Goal: Task Accomplishment & Management: Use online tool/utility

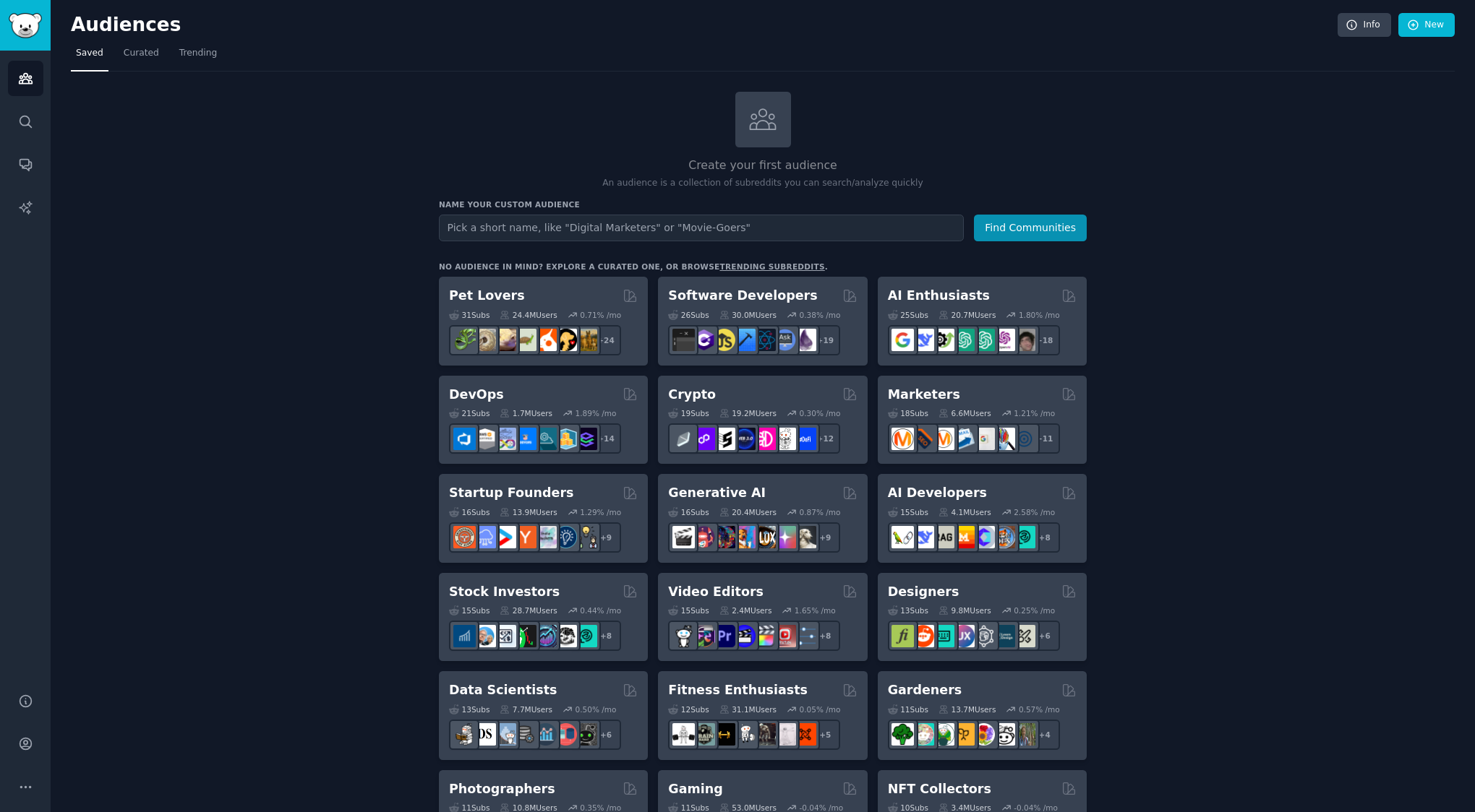
click at [467, 230] on input "text" at bounding box center [701, 228] width 525 height 27
type input "it jov interviews"
click at [974, 214] on button "Find Communities" at bounding box center [1030, 228] width 113 height 27
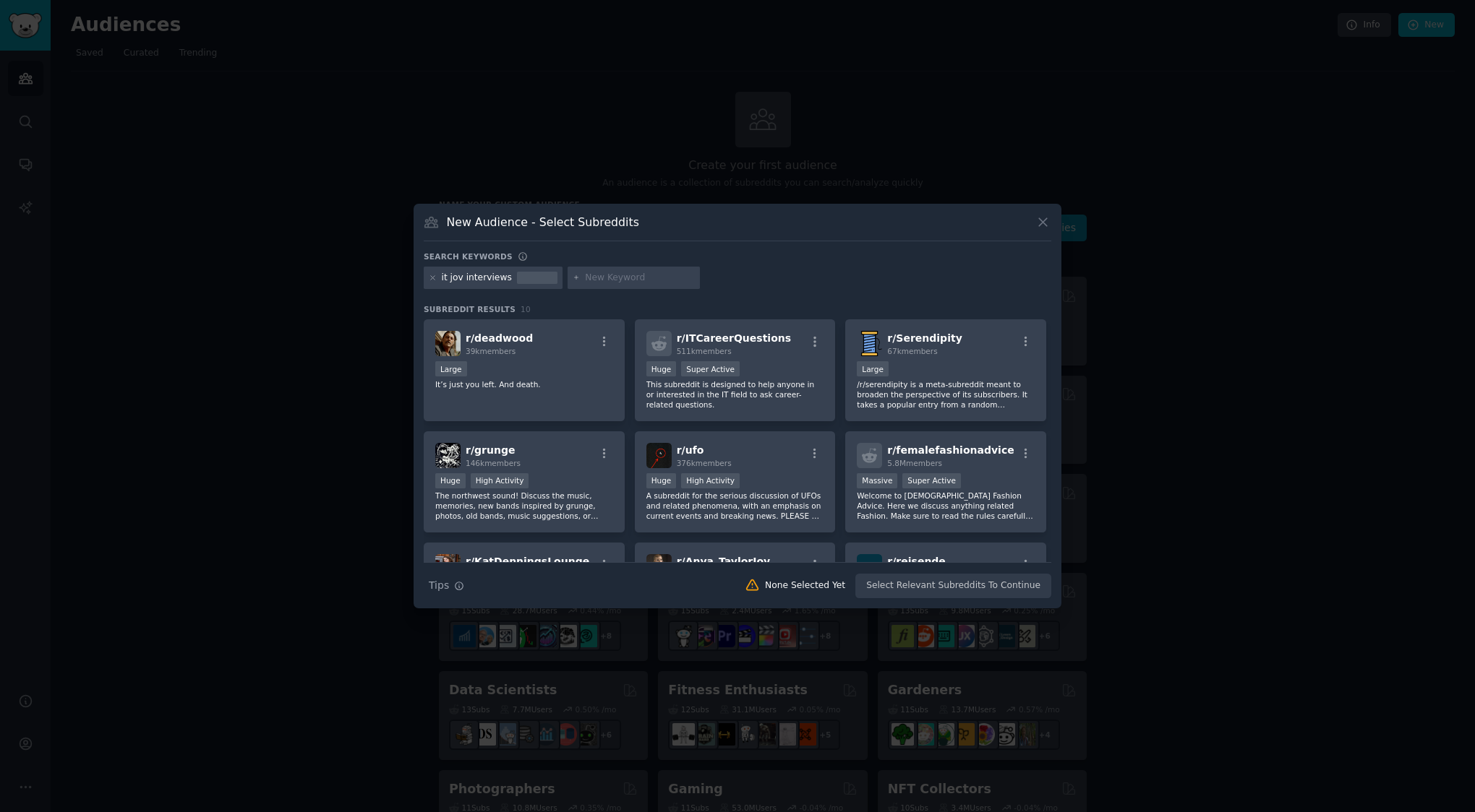
click at [461, 281] on div "it jov interviews" at bounding box center [476, 277] width 70 height 13
click at [458, 278] on div "it jov interviews" at bounding box center [476, 277] width 70 height 13
click at [431, 276] on icon at bounding box center [432, 277] width 8 height 8
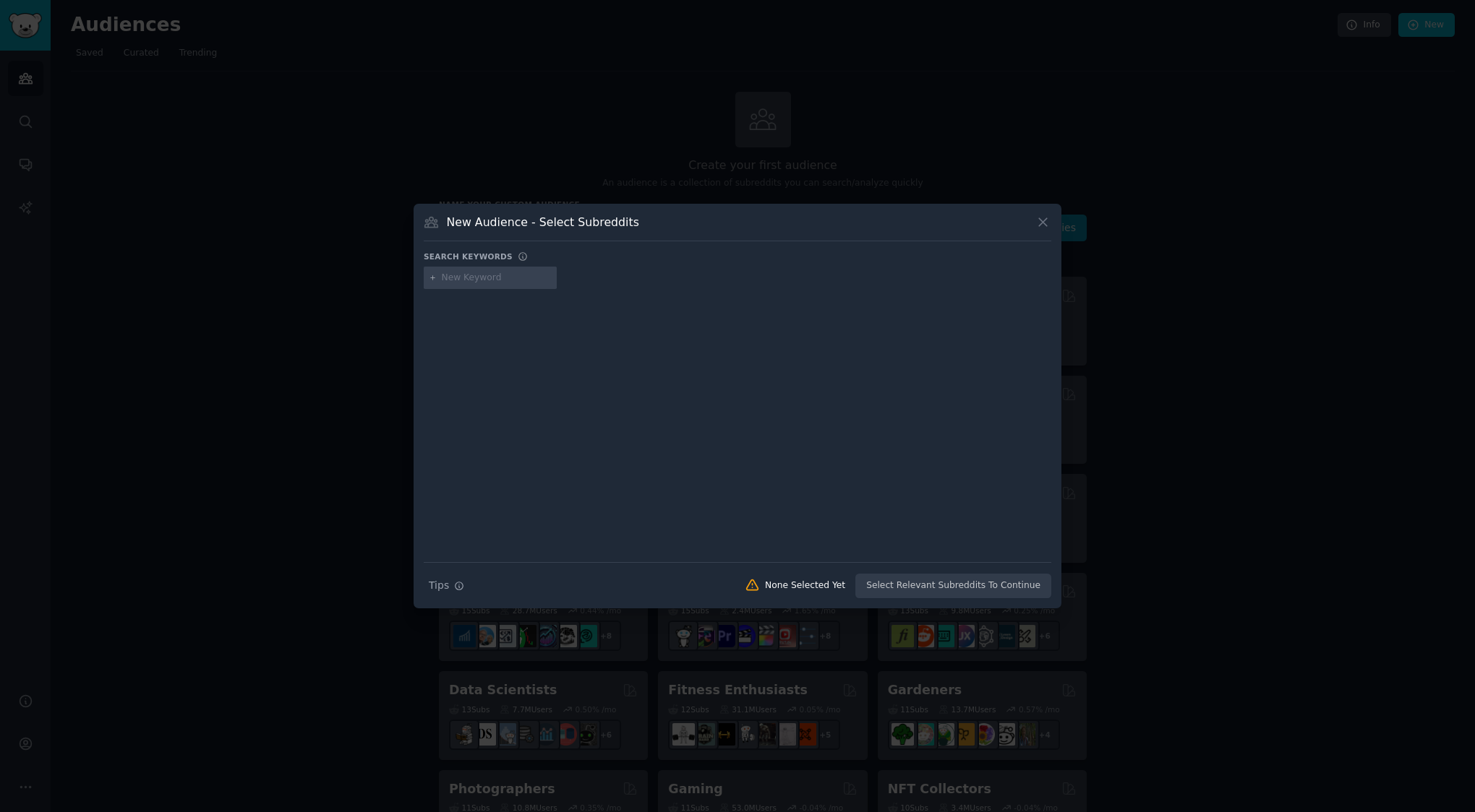
click at [449, 277] on input "text" at bounding box center [496, 277] width 110 height 13
type input "IT Job interviews"
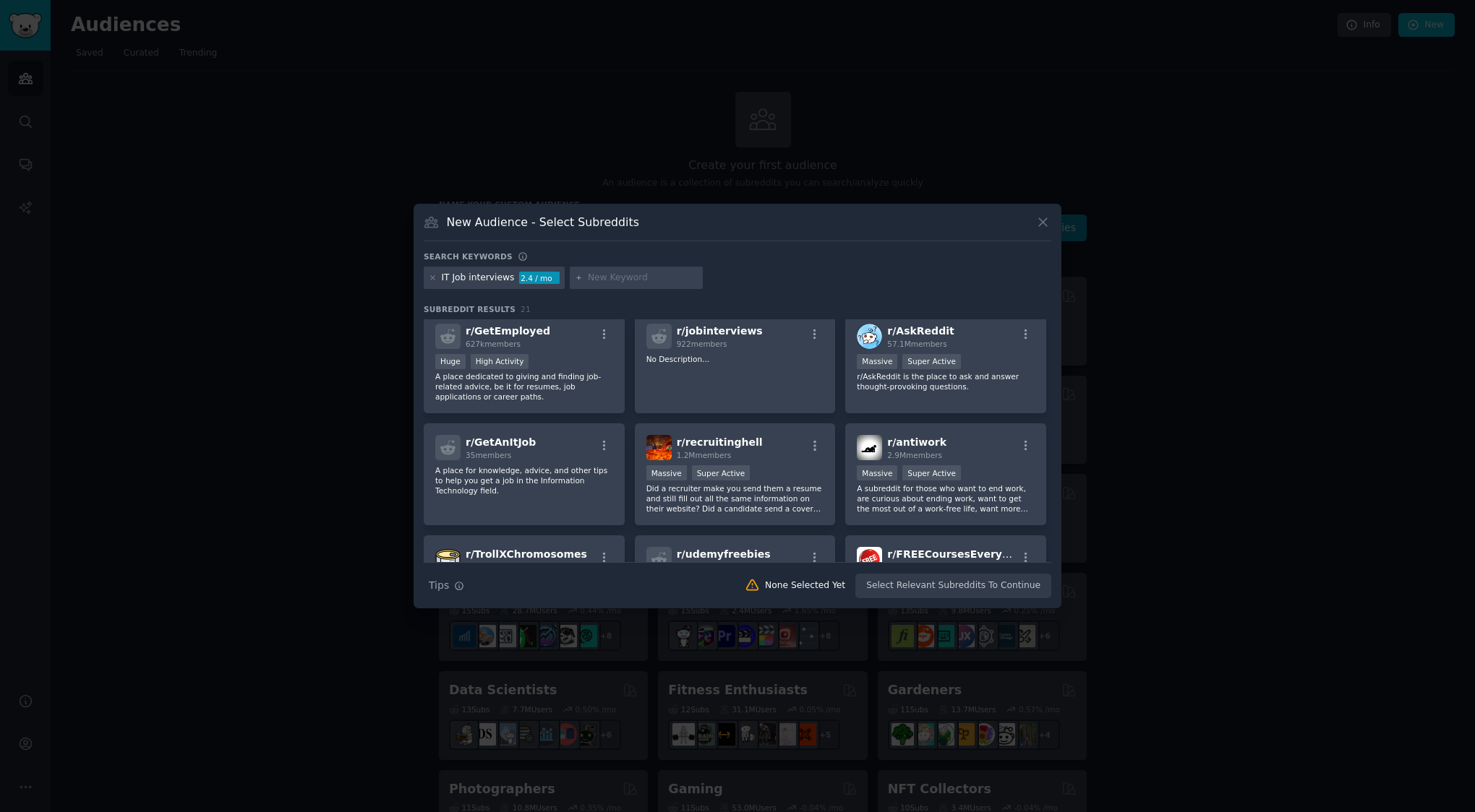
scroll to position [145, 0]
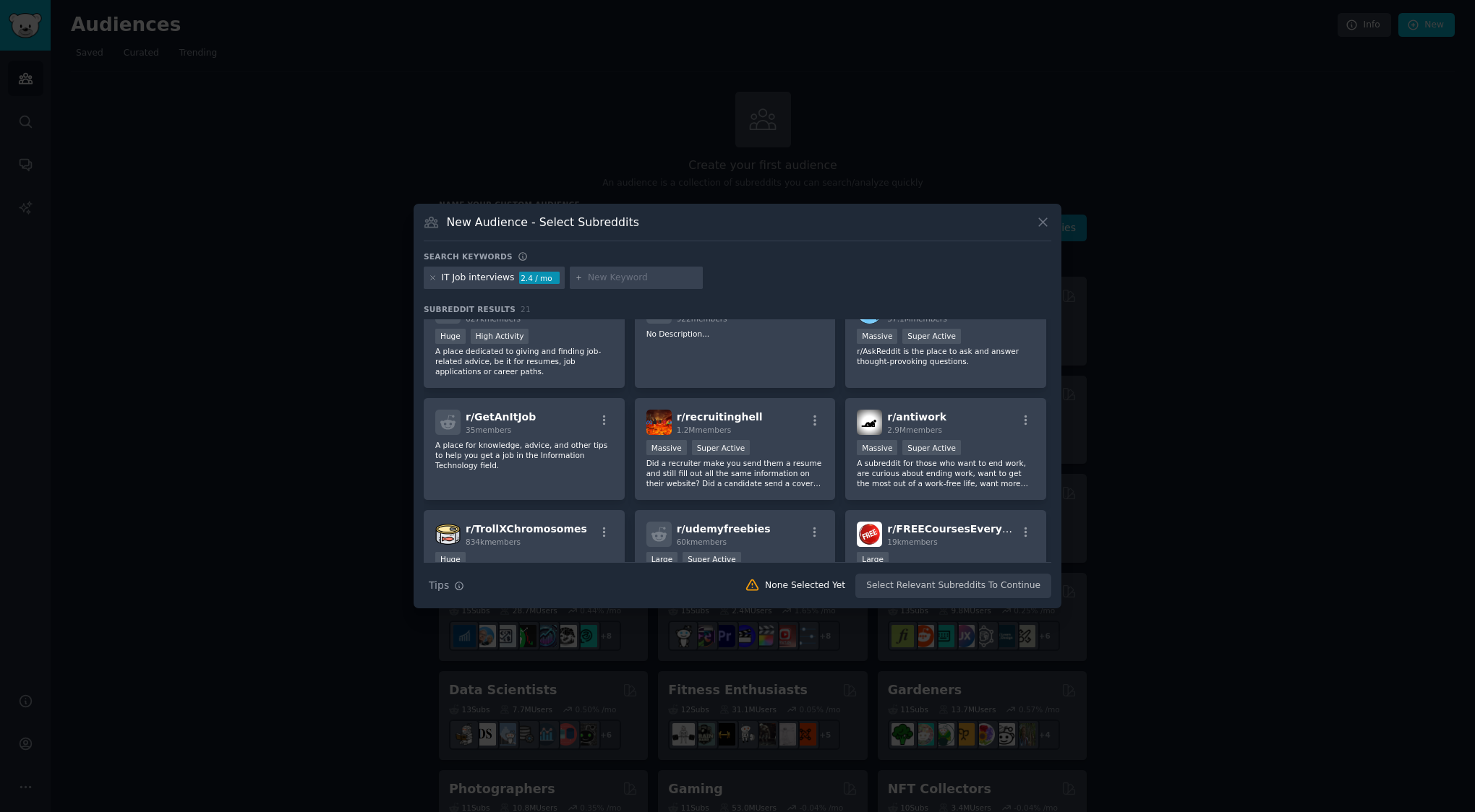
click at [687, 429] on span "1.2M members" at bounding box center [704, 430] width 55 height 8
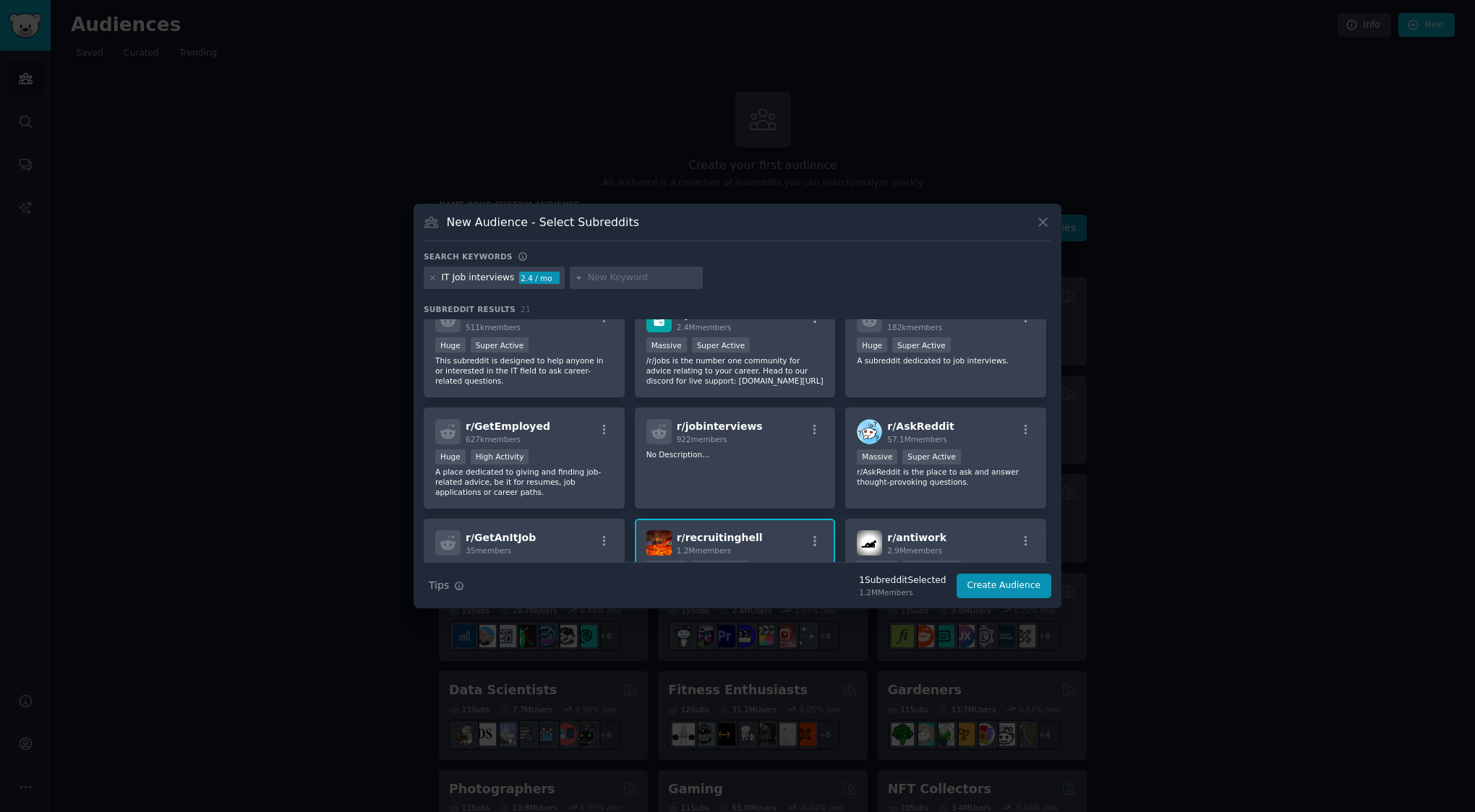
scroll to position [0, 0]
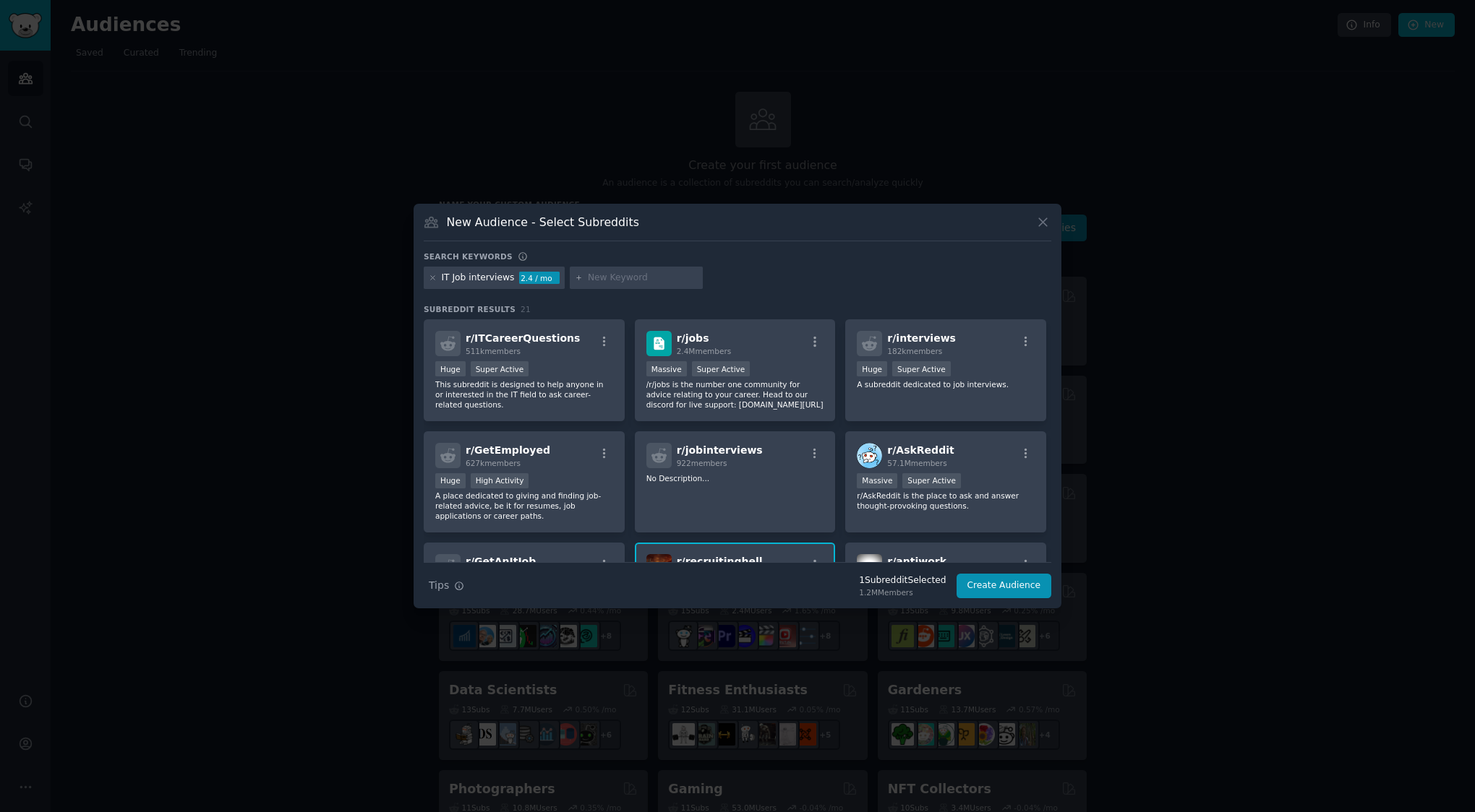
click at [569, 376] on div ">= 95th percentile for submissions / day Huge Super Active" at bounding box center [524, 370] width 177 height 18
click at [981, 588] on button "Create Audience" at bounding box center [1003, 586] width 95 height 24
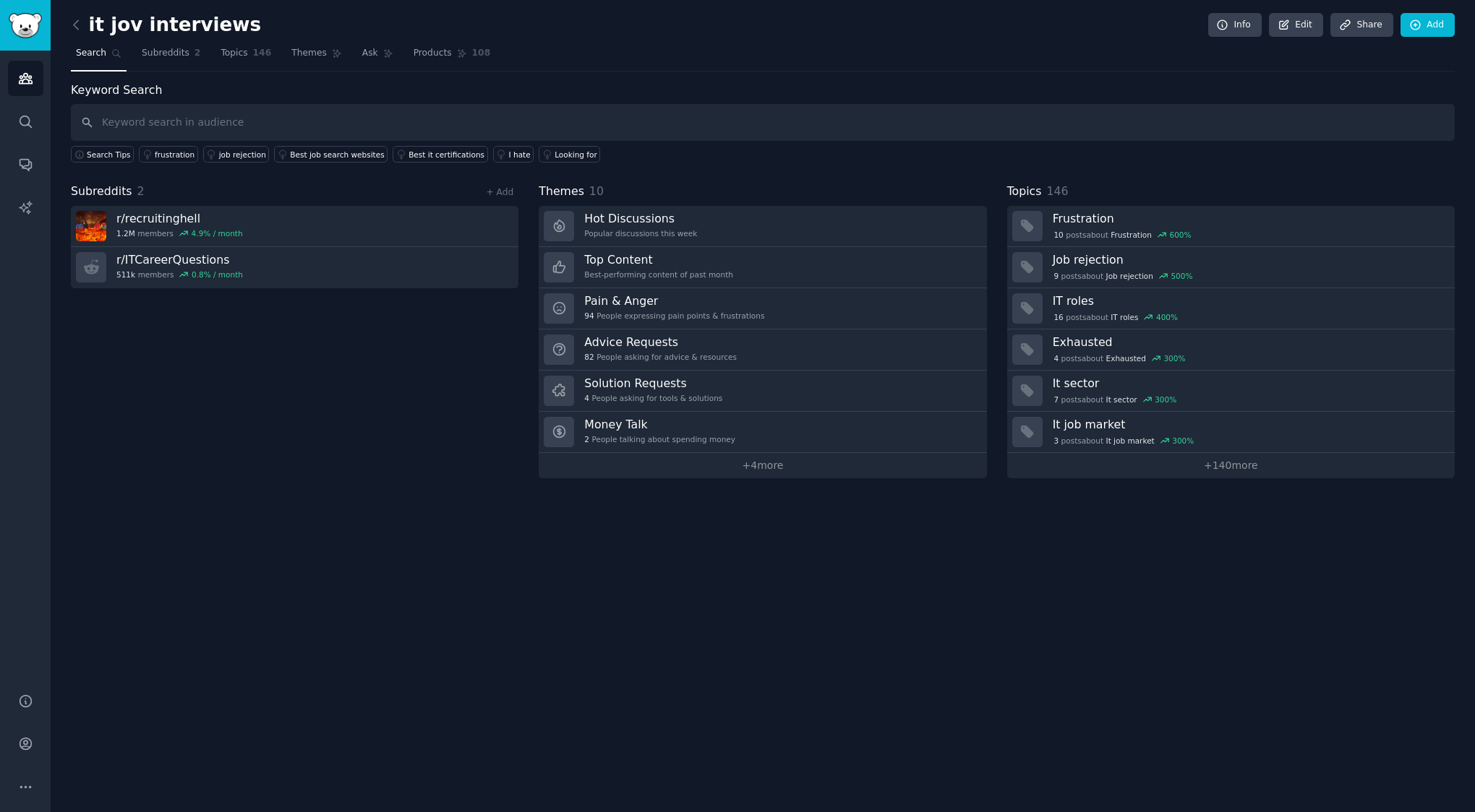
click at [1266, 274] on div "9 post s about Job rejection 500 %" at bounding box center [1249, 276] width 392 height 13
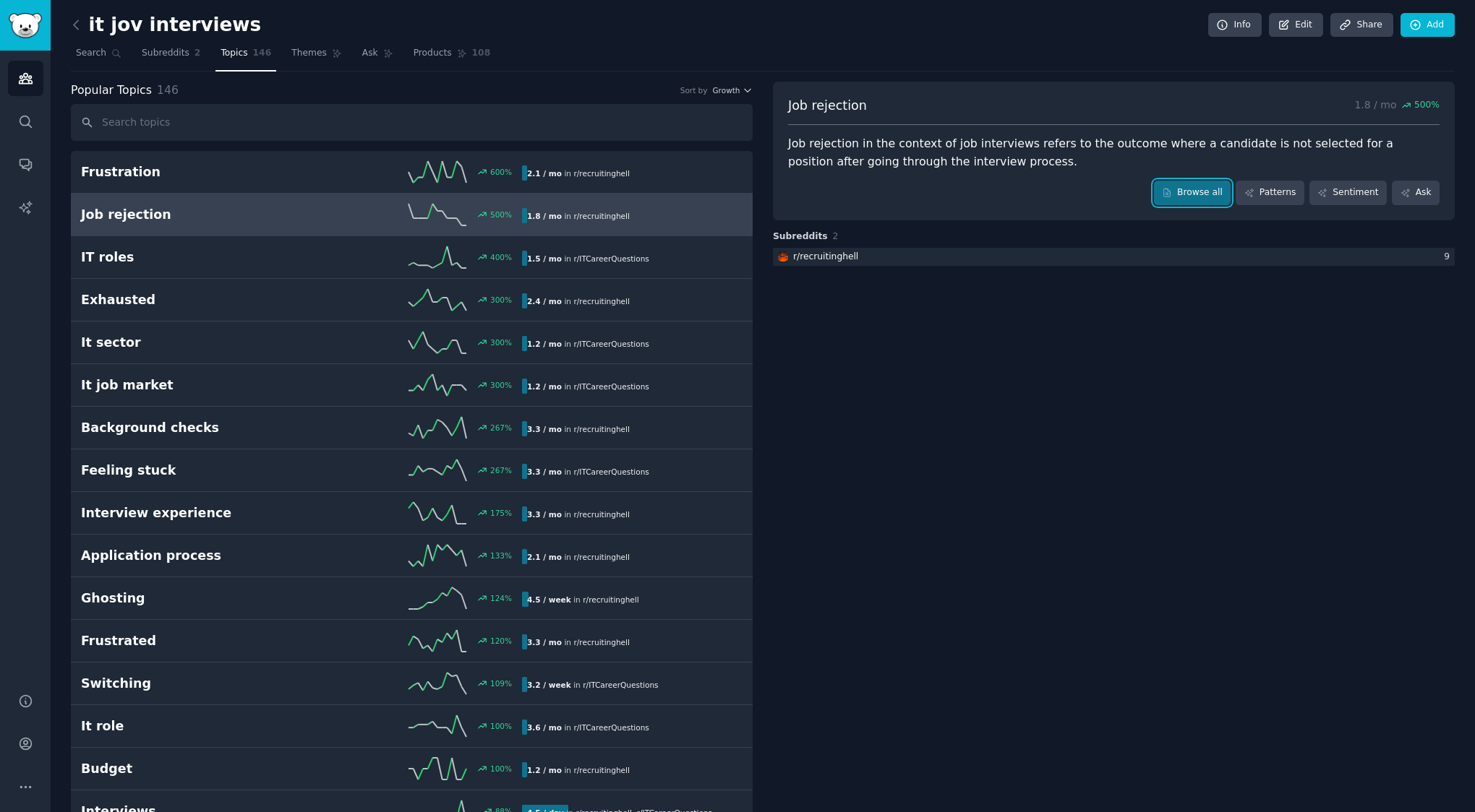
click at [1194, 203] on link "Browse all" at bounding box center [1192, 192] width 77 height 24
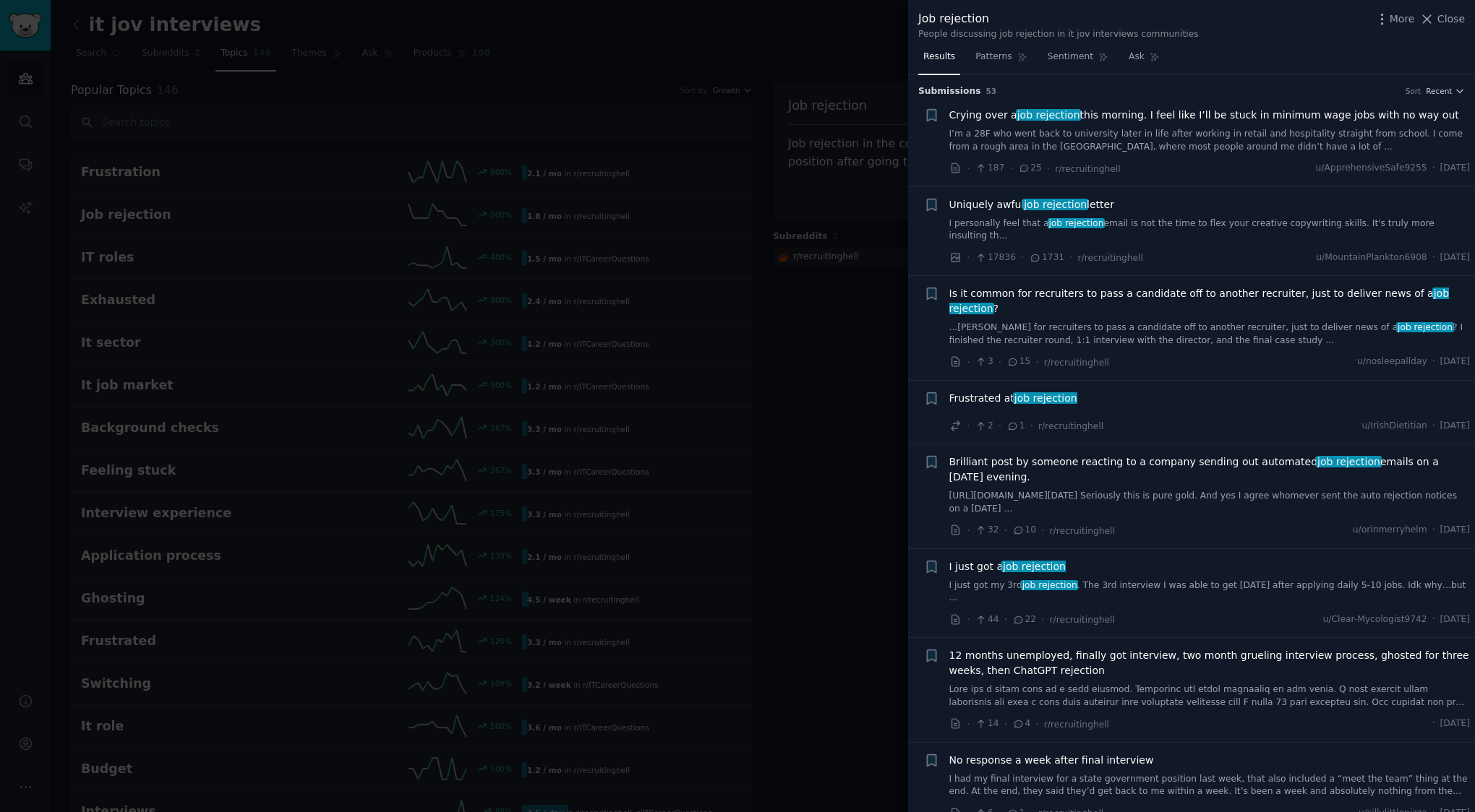
click at [1018, 60] on icon at bounding box center [1023, 57] width 10 height 10
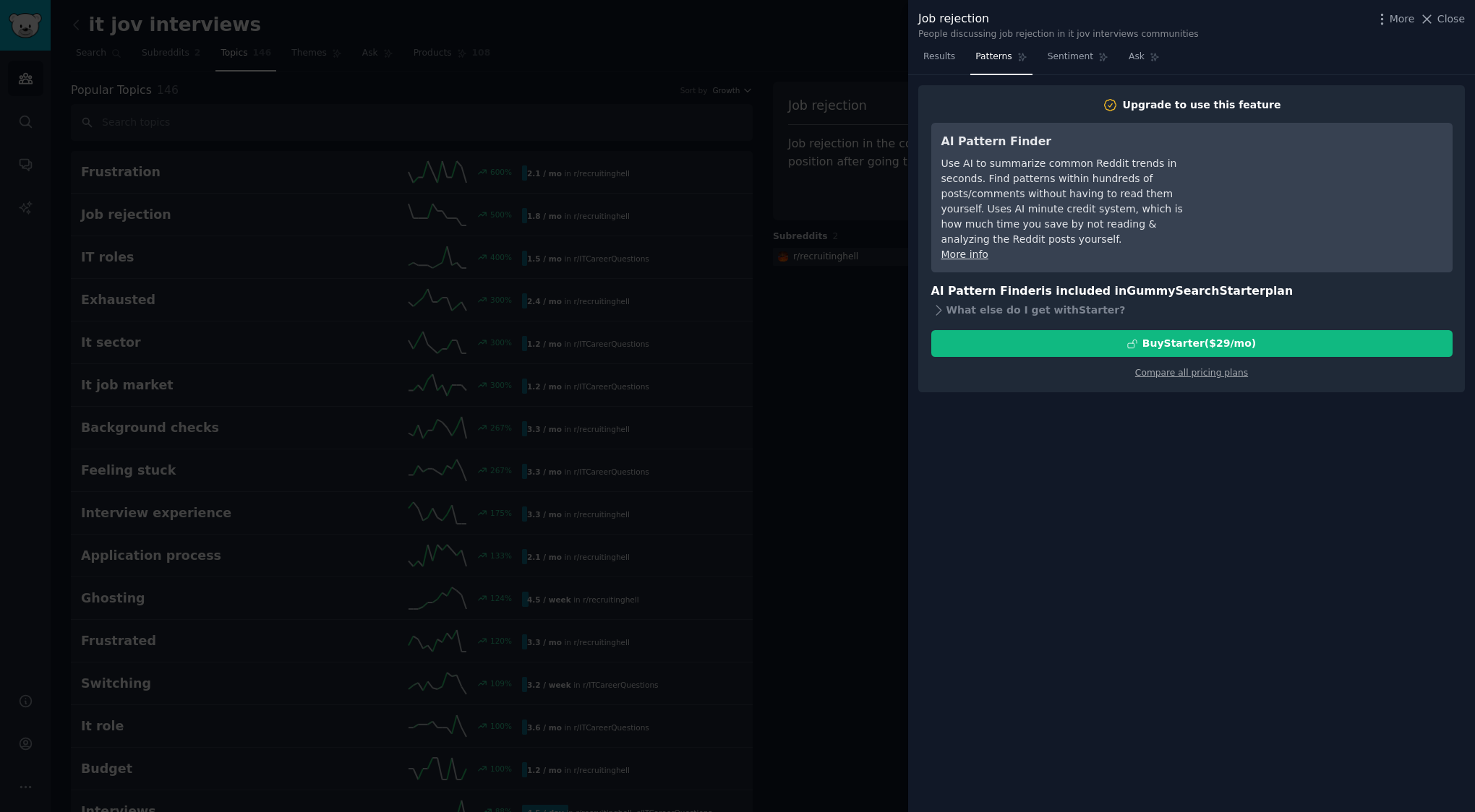
click at [1441, 27] on div "More Close" at bounding box center [1419, 18] width 90 height 18
click at [1451, 25] on span "Close" at bounding box center [1451, 19] width 28 height 15
